Goal: Find specific page/section: Find specific page/section

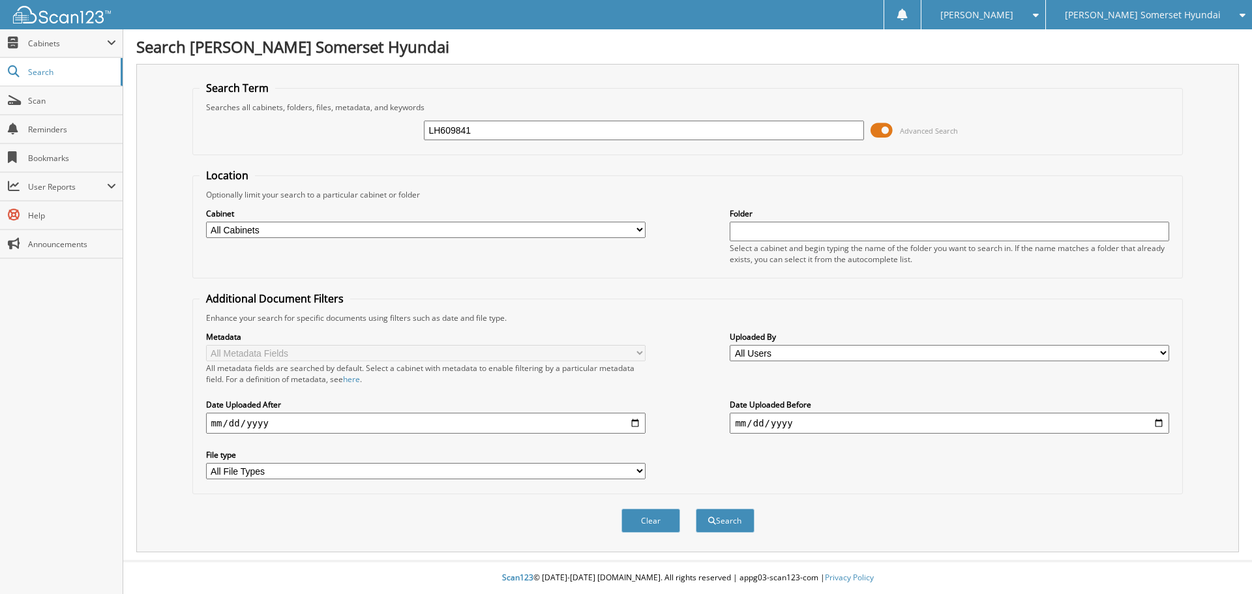
type input "LH609841"
click at [696, 508] on button "Search" at bounding box center [725, 520] width 59 height 24
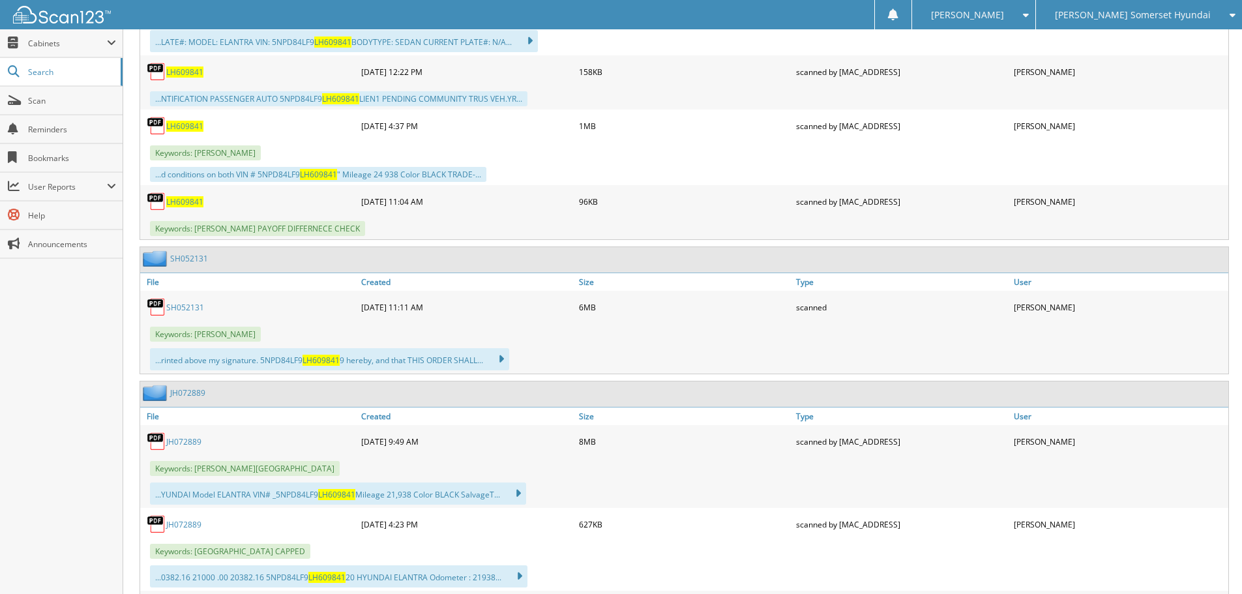
scroll to position [978, 0]
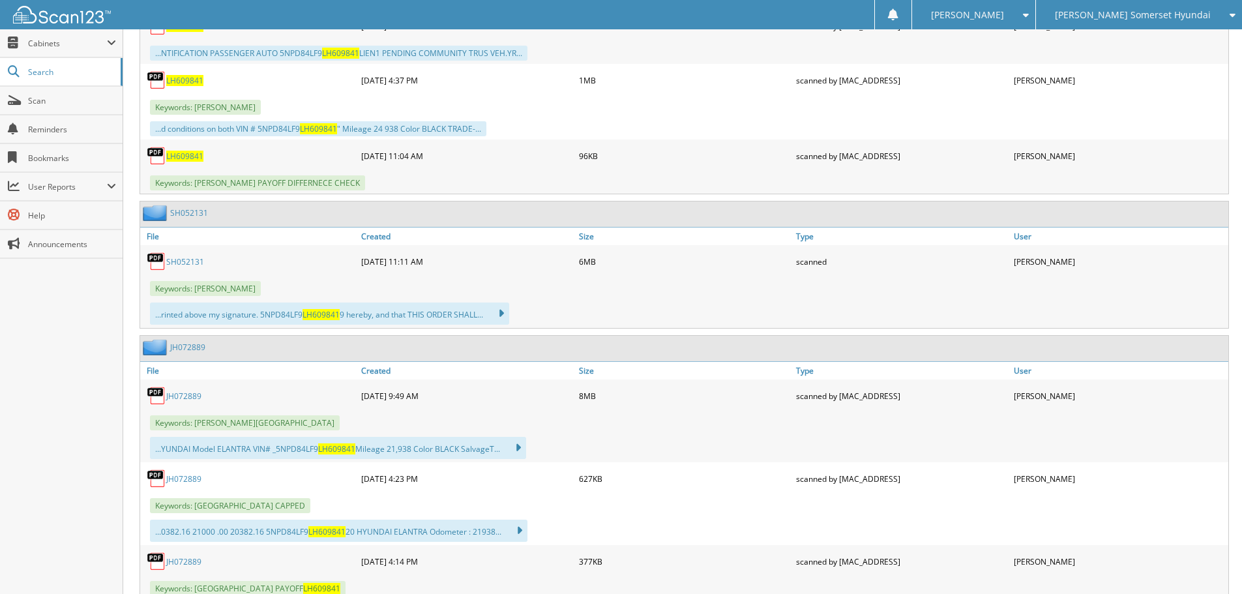
click at [180, 262] on link "SH052131" at bounding box center [185, 261] width 38 height 11
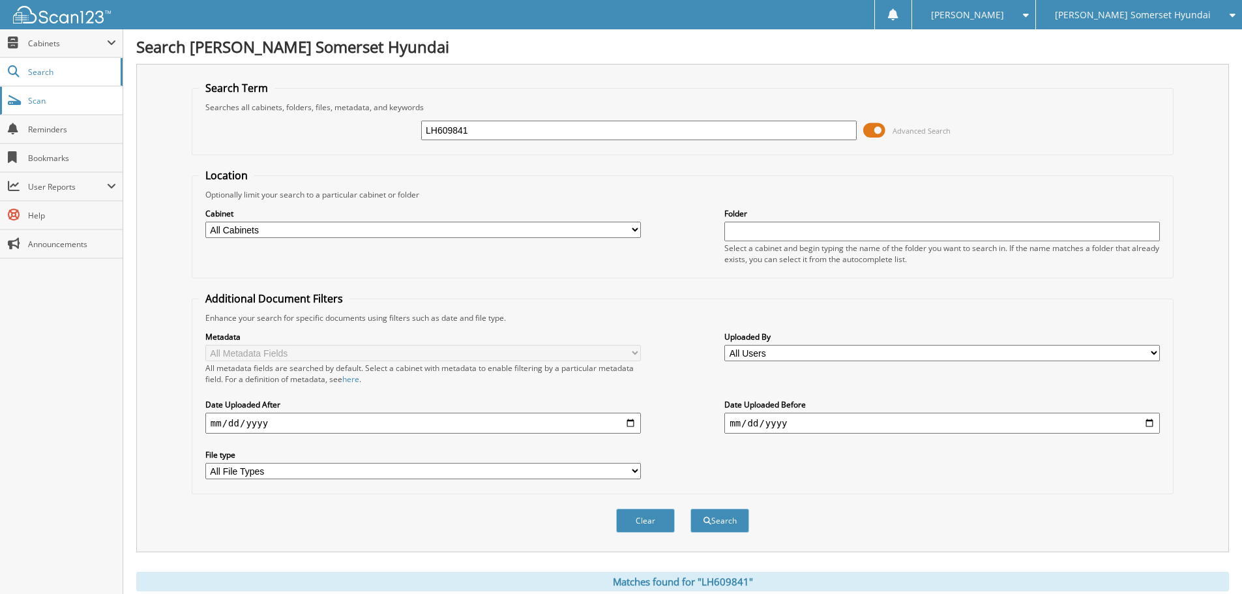
click at [71, 97] on span "Scan" at bounding box center [72, 100] width 88 height 11
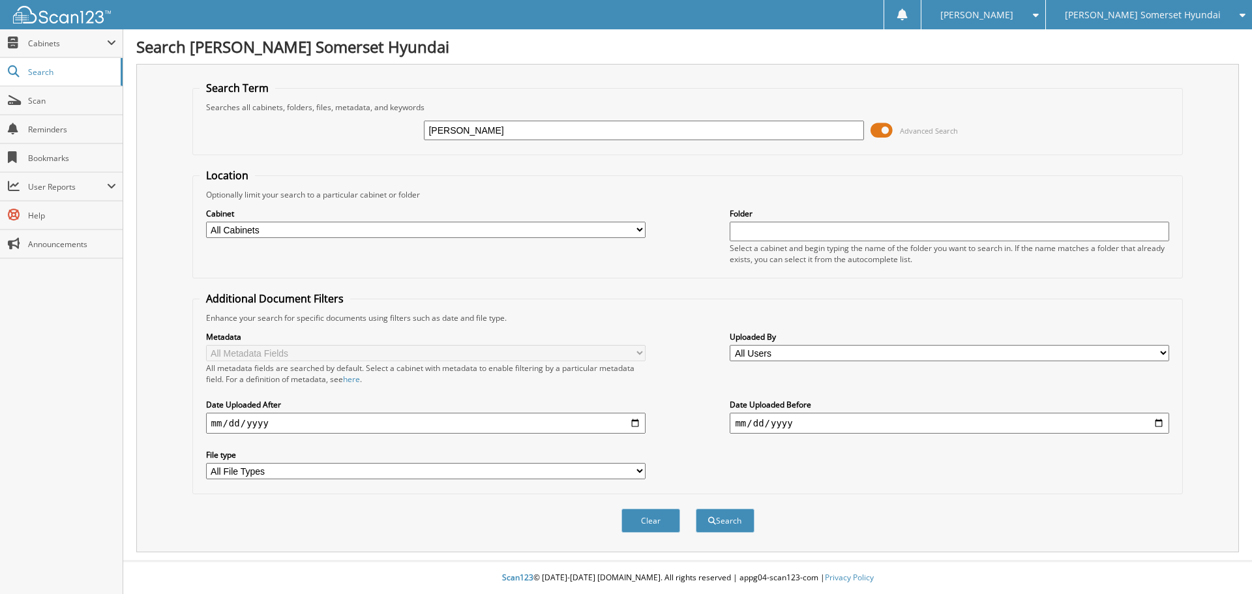
type input "[PERSON_NAME]"
click at [696, 508] on button "Search" at bounding box center [725, 520] width 59 height 24
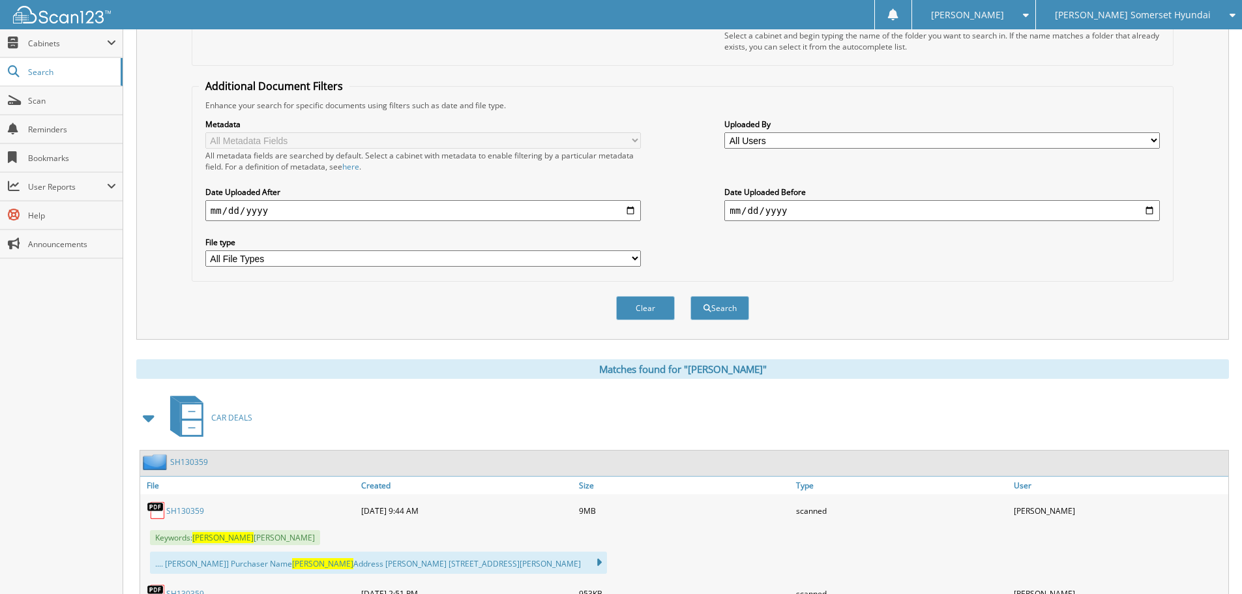
scroll to position [261, 0]
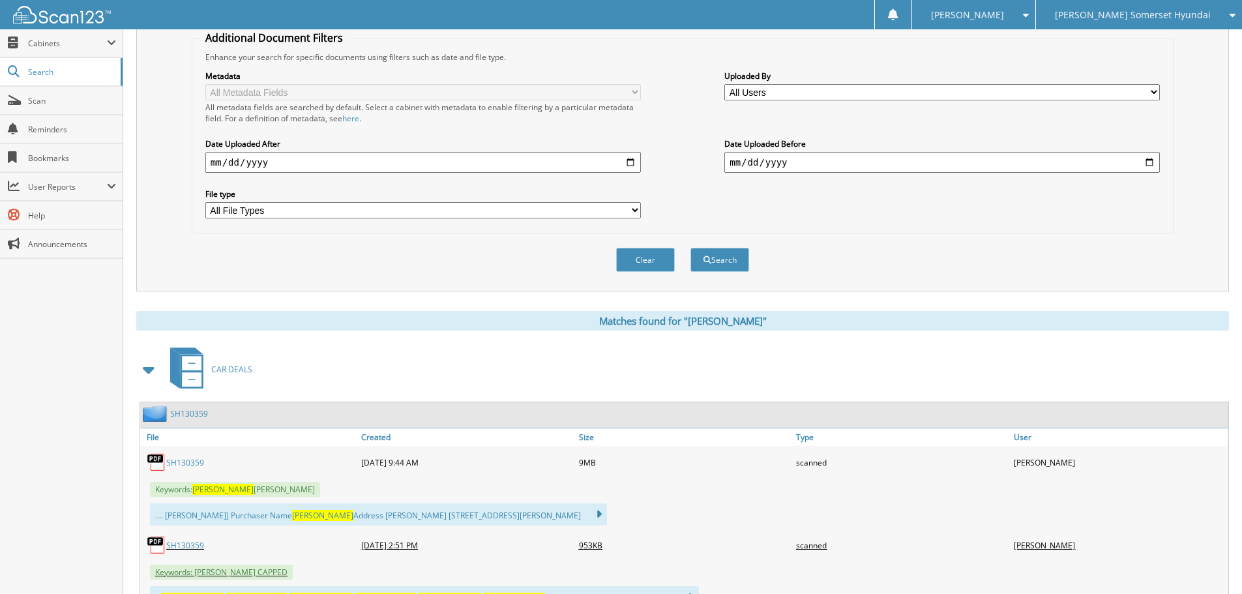
click at [183, 463] on link "SH130359" at bounding box center [185, 462] width 38 height 11
click at [51, 106] on span "Scan" at bounding box center [72, 100] width 88 height 11
